Goal: Entertainment & Leisure: Consume media (video, audio)

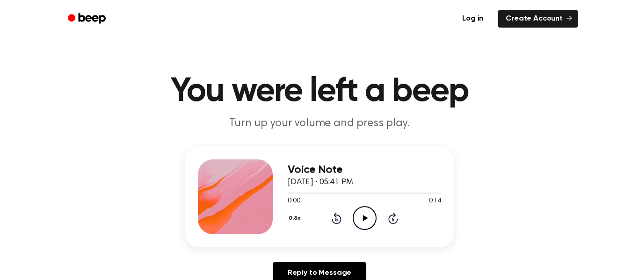
click at [365, 209] on icon "Play Audio" at bounding box center [365, 218] width 24 height 24
click at [372, 218] on icon "Play Audio" at bounding box center [365, 218] width 24 height 24
click at [367, 214] on icon "Pause Audio" at bounding box center [365, 218] width 24 height 24
click at [367, 216] on icon "Play Audio" at bounding box center [365, 218] width 24 height 24
click at [365, 215] on icon "Pause Audio" at bounding box center [365, 218] width 24 height 24
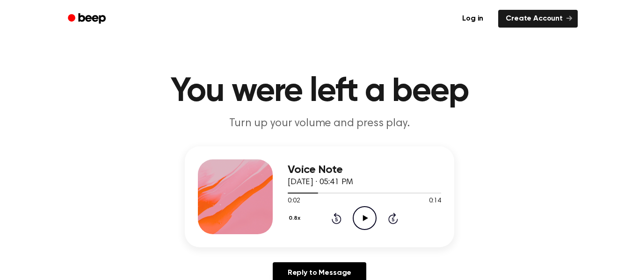
click at [365, 215] on icon "Play Audio" at bounding box center [365, 218] width 24 height 24
click at [363, 213] on icon "Pause Audio" at bounding box center [365, 218] width 24 height 24
drag, startPoint x: 363, startPoint y: 213, endPoint x: 371, endPoint y: 215, distance: 8.2
click at [371, 215] on icon "Play Audio" at bounding box center [365, 218] width 24 height 24
click at [363, 215] on icon "Pause Audio" at bounding box center [365, 218] width 24 height 24
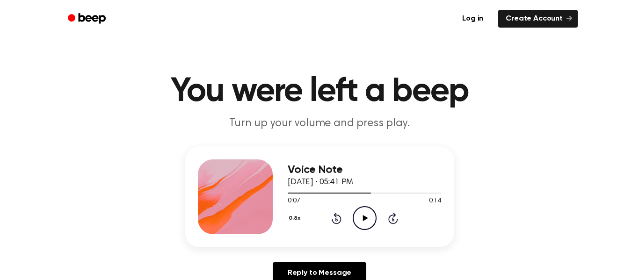
click at [365, 212] on icon "Play Audio" at bounding box center [365, 218] width 24 height 24
click at [365, 218] on icon at bounding box center [364, 218] width 4 height 6
